Goal: Information Seeking & Learning: Understand process/instructions

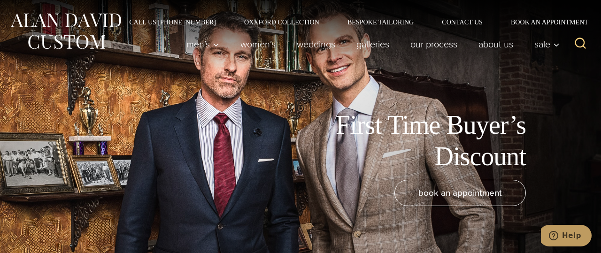
drag, startPoint x: 163, startPoint y: 101, endPoint x: 184, endPoint y: 103, distance: 20.4
click at [184, 103] on div "First Time Buyer’s Discount book an appointment" at bounding box center [300, 126] width 601 height 253
click at [184, 104] on div "First Time Buyer’s Discount book an appointment" at bounding box center [300, 126] width 601 height 253
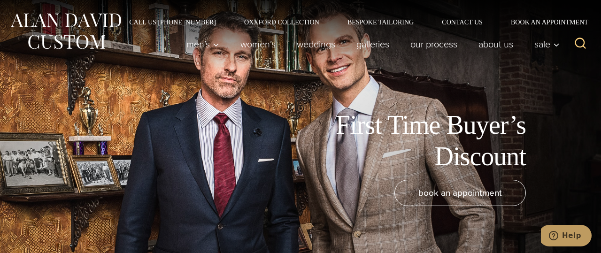
click at [182, 109] on div "First Time Buyer’s Discount book an appointment" at bounding box center [300, 126] width 601 height 253
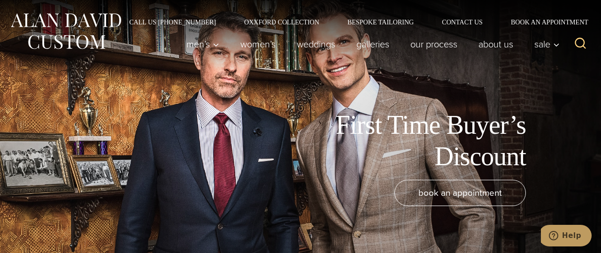
click at [182, 109] on div "First Time Buyer’s Discount book an appointment" at bounding box center [300, 126] width 601 height 253
click at [183, 109] on div "First Time Buyer’s Discount" at bounding box center [286, 140] width 554 height 63
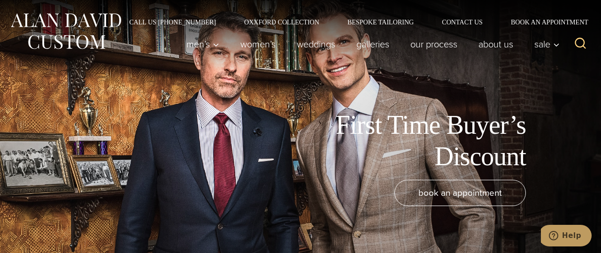
click at [186, 109] on div "First Time Buyer’s Discount" at bounding box center [286, 140] width 554 height 63
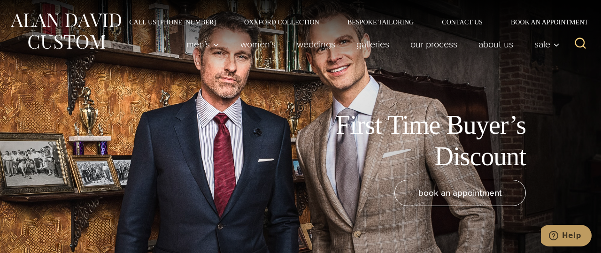
click at [186, 111] on div "First Time Buyer’s Discount" at bounding box center [286, 140] width 554 height 63
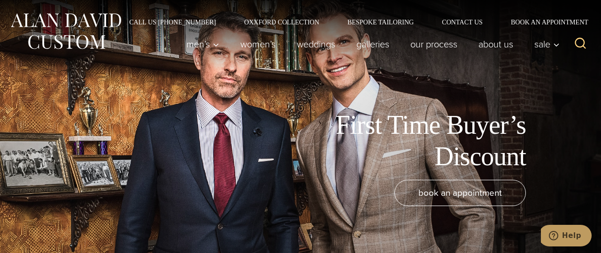
click at [186, 111] on div "First Time Buyer’s Discount" at bounding box center [286, 140] width 554 height 63
drag, startPoint x: 186, startPoint y: 111, endPoint x: 184, endPoint y: 116, distance: 5.5
click at [184, 116] on div "First Time Buyer’s Discount" at bounding box center [286, 140] width 554 height 63
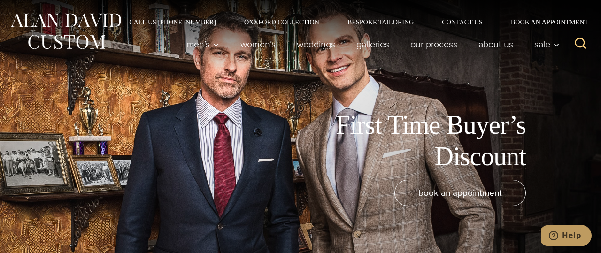
click at [184, 116] on div "First Time Buyer’s Discount" at bounding box center [286, 140] width 554 height 63
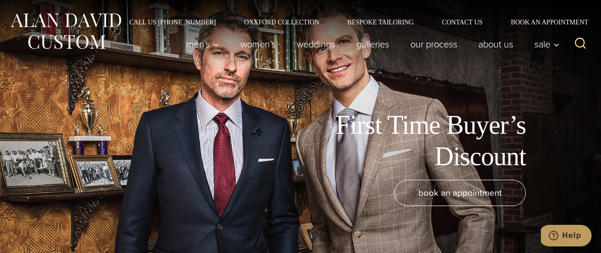
click at [184, 116] on div "First Time Buyer’s Discount" at bounding box center [286, 140] width 554 height 63
drag, startPoint x: 171, startPoint y: 120, endPoint x: 180, endPoint y: 134, distance: 16.8
click at [180, 134] on div "First Time Buyer’s Discount" at bounding box center [286, 140] width 554 height 63
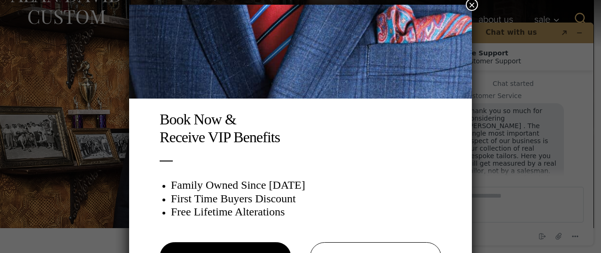
scroll to position [24, 0]
click at [239, 55] on img at bounding box center [300, 52] width 343 height 94
click at [243, 95] on img at bounding box center [300, 52] width 343 height 94
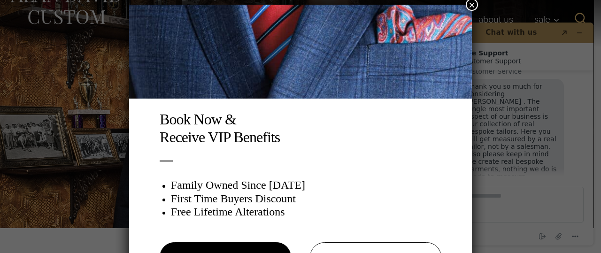
scroll to position [42, 0]
